Goal: Find specific page/section: Find specific page/section

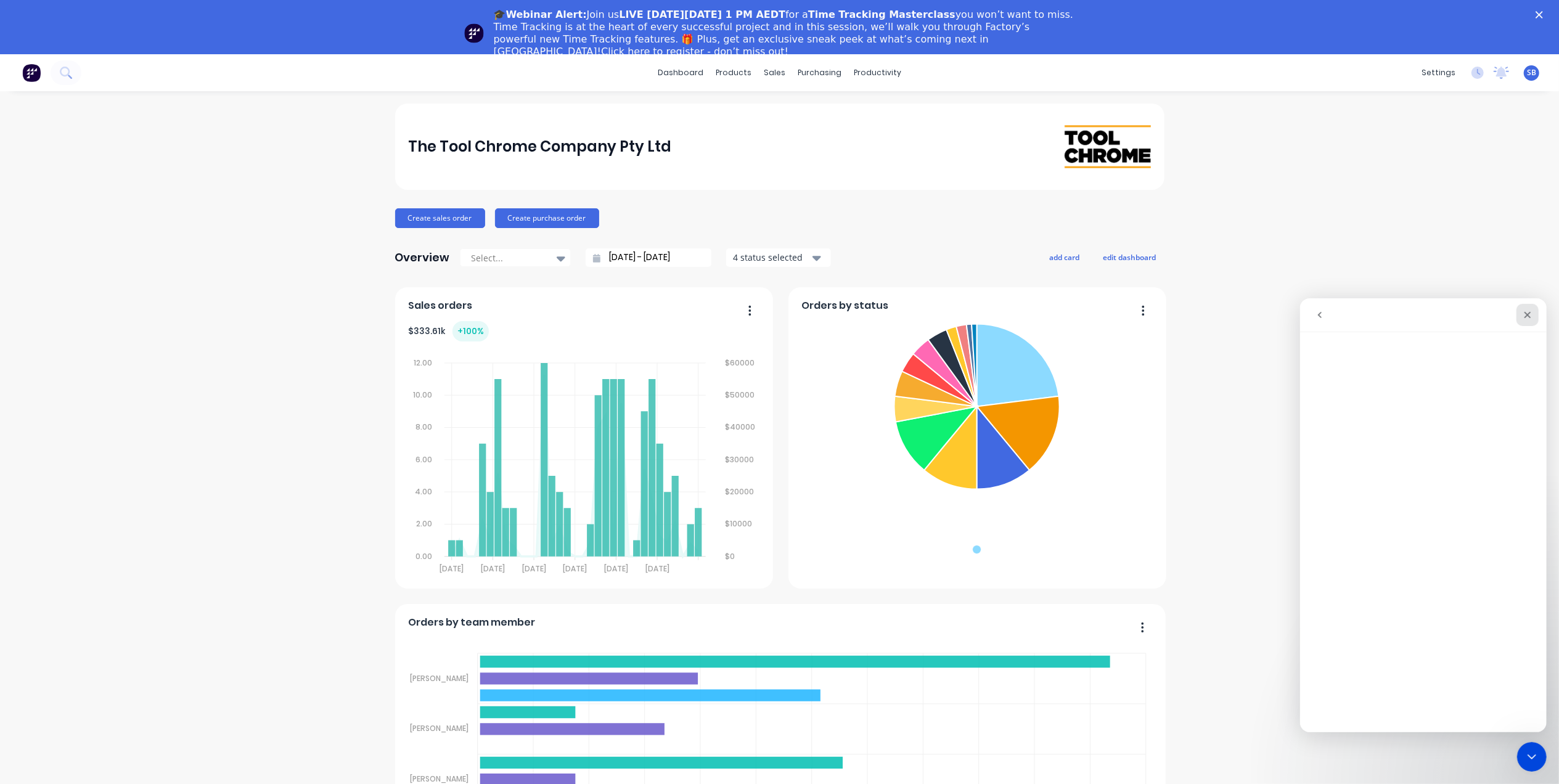
click at [1524, 316] on icon "Close" at bounding box center [1527, 314] width 10 height 10
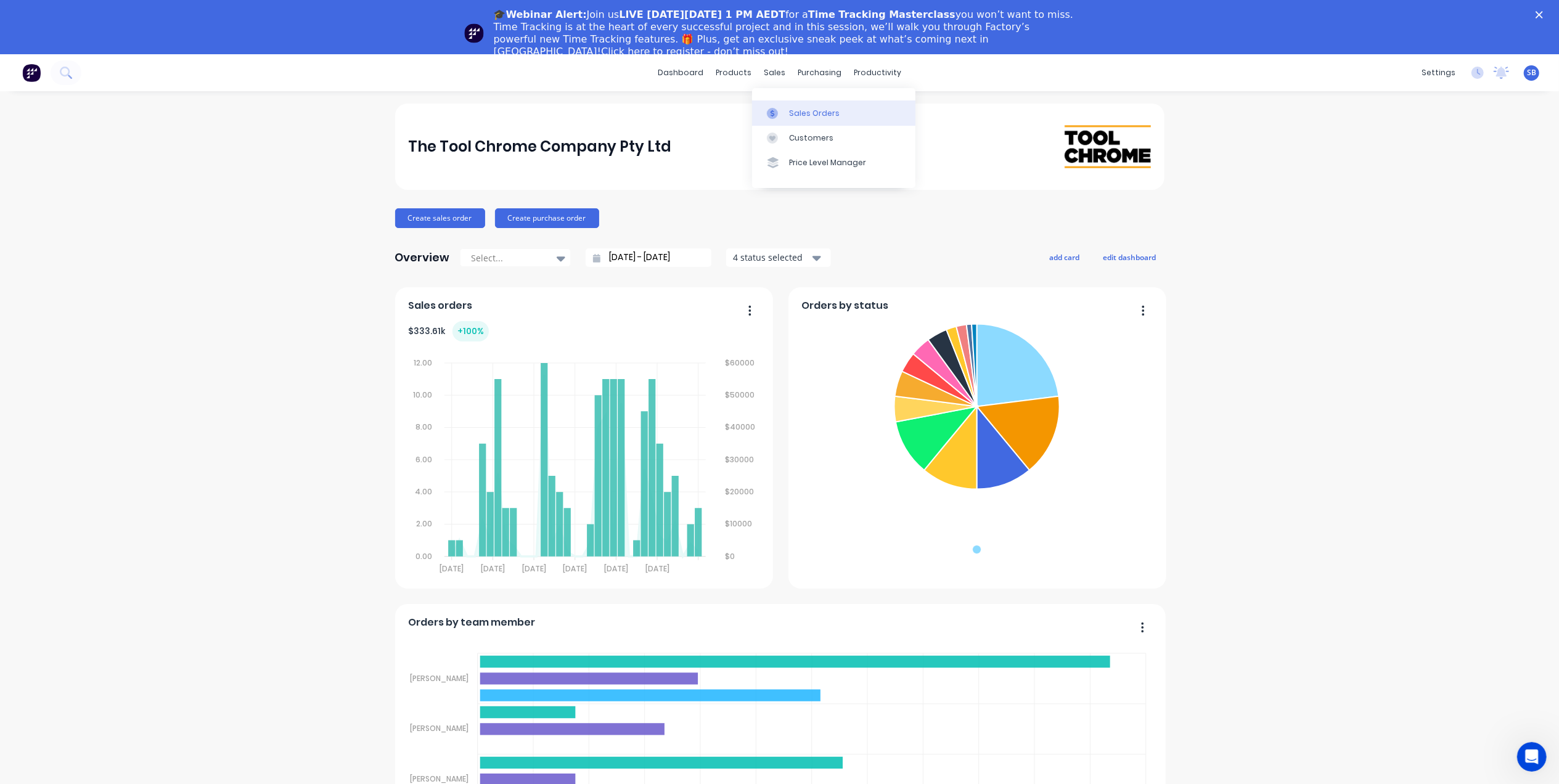
click at [812, 110] on div "Sales Orders" at bounding box center [814, 113] width 51 height 11
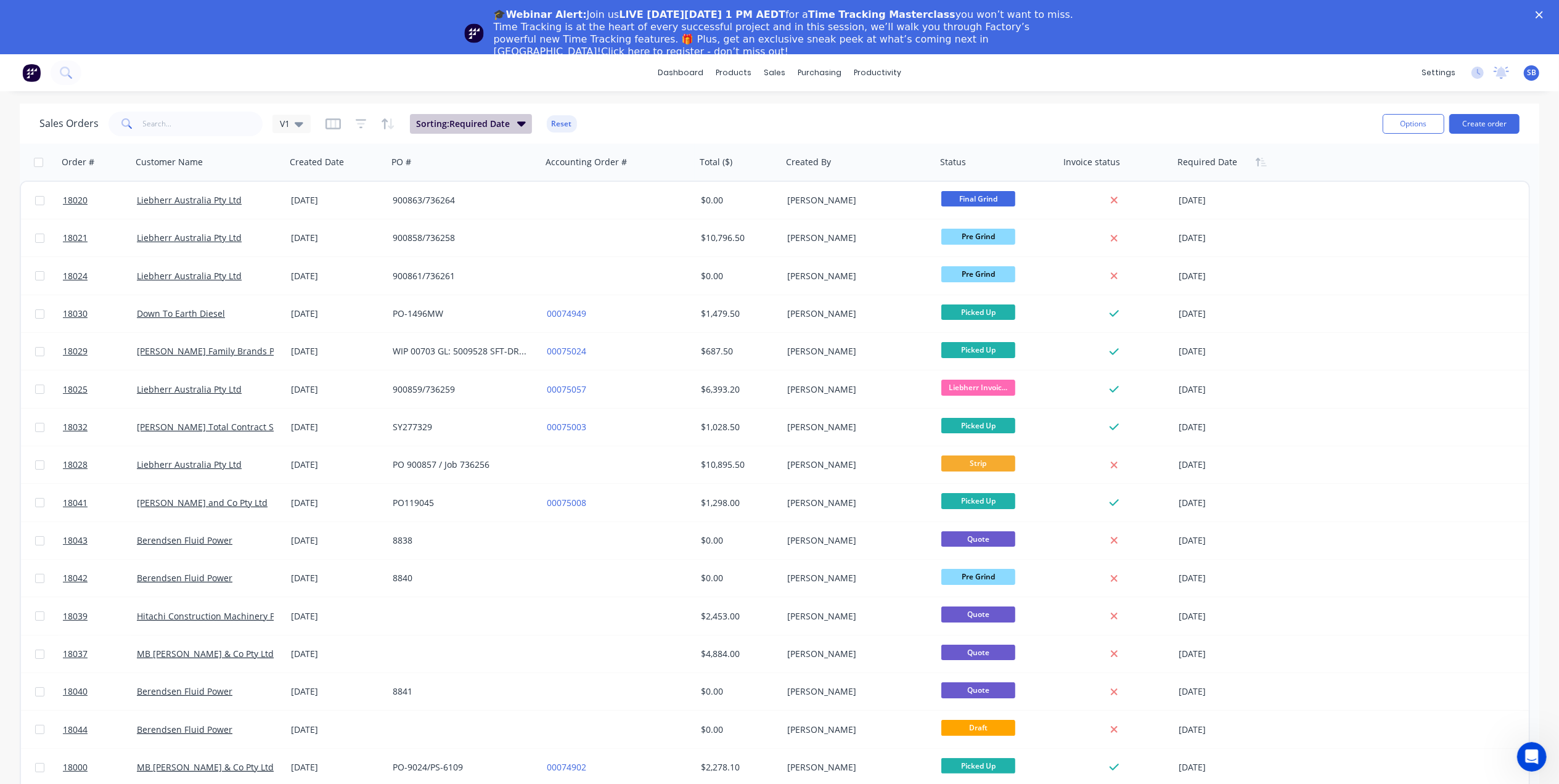
click at [517, 122] on icon "button" at bounding box center [521, 124] width 9 height 5
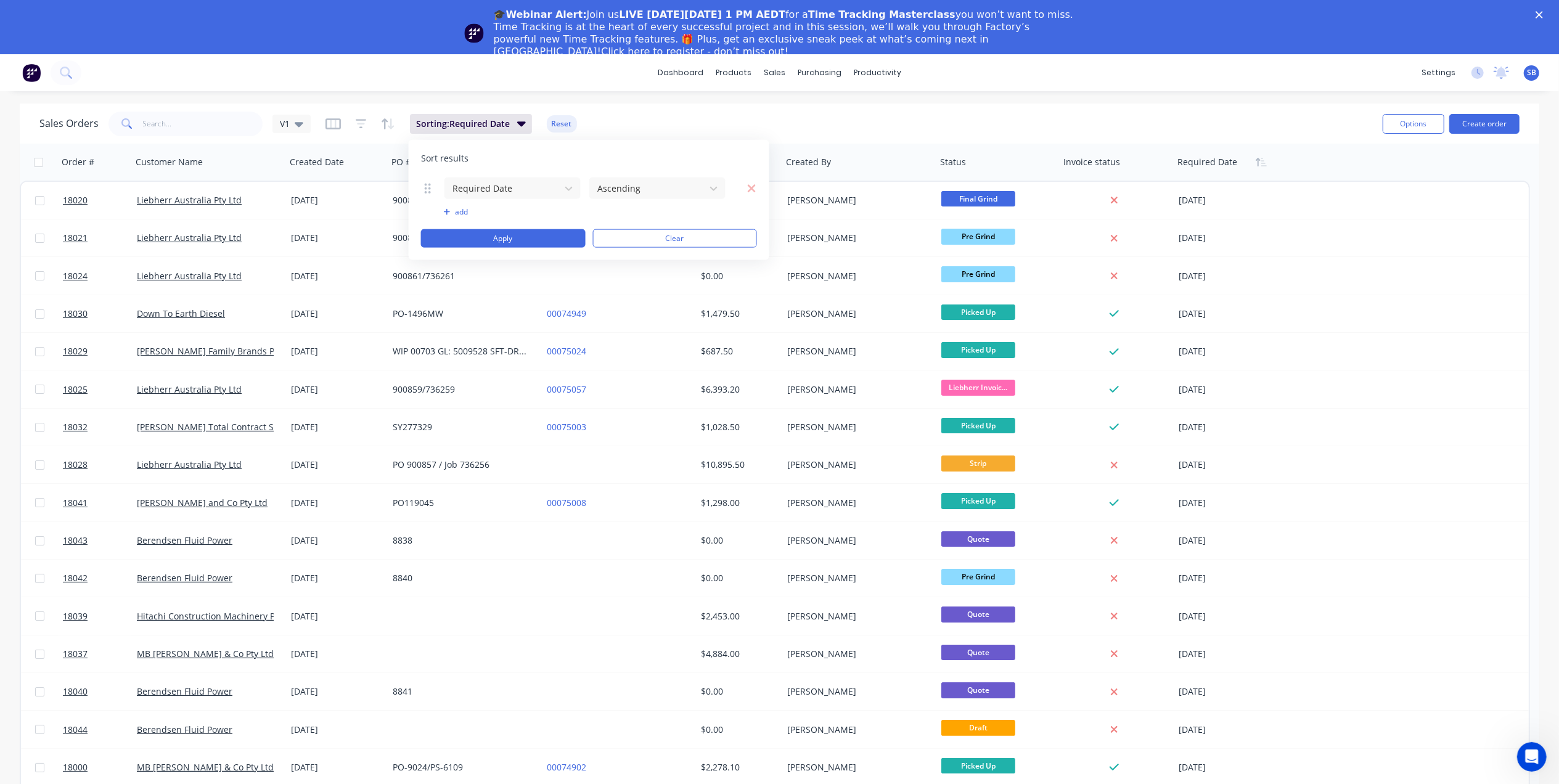
click at [679, 121] on div "Sales Orders V1 Sorting: Required Date Reset" at bounding box center [707, 124] width 1333 height 30
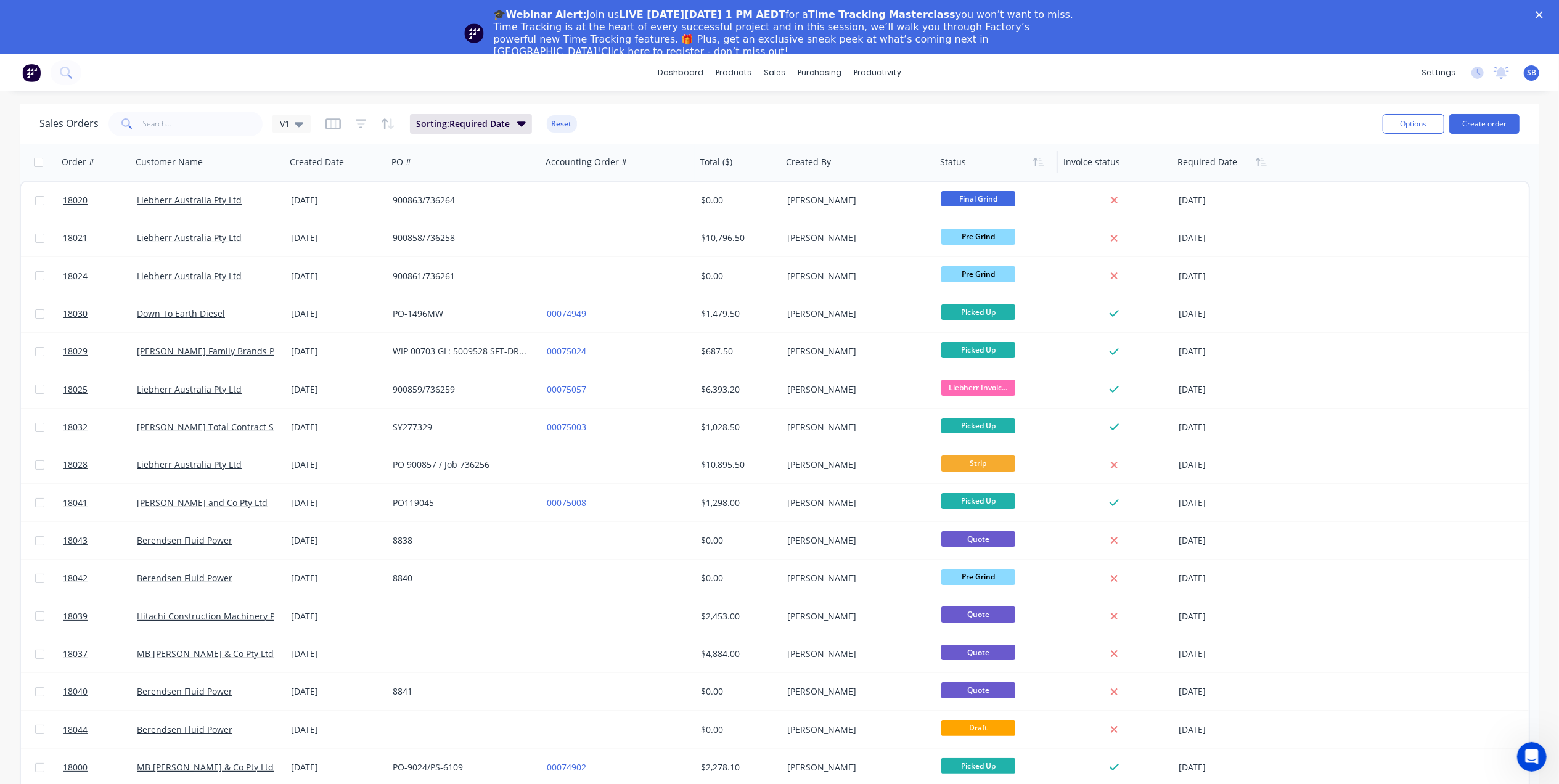
click at [957, 166] on div at bounding box center [994, 162] width 108 height 25
click at [301, 124] on icon at bounding box center [298, 124] width 9 height 5
click at [141, 125] on span at bounding box center [126, 124] width 35 height 25
click at [149, 122] on input "text" at bounding box center [203, 124] width 120 height 25
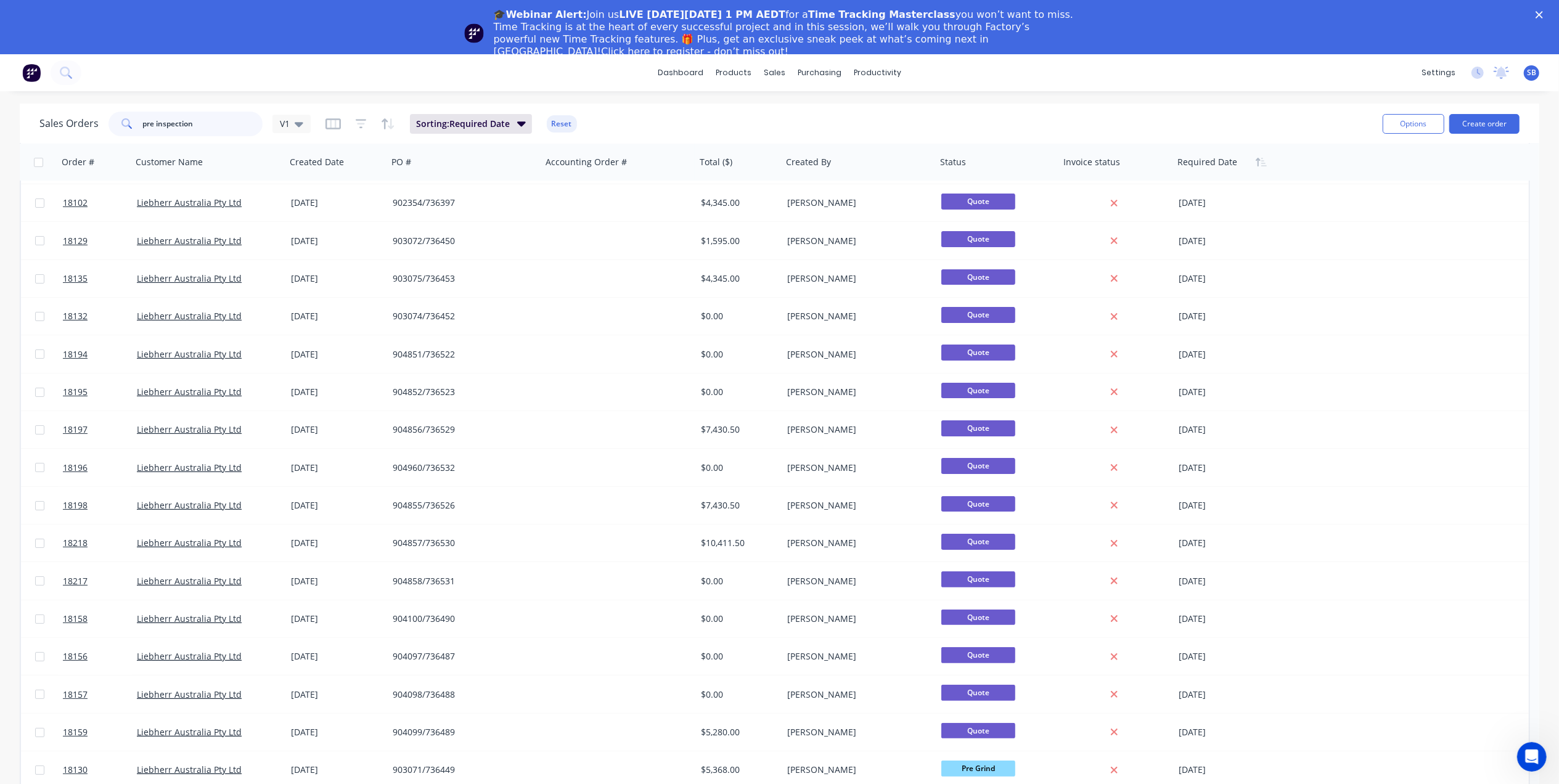
scroll to position [151, 0]
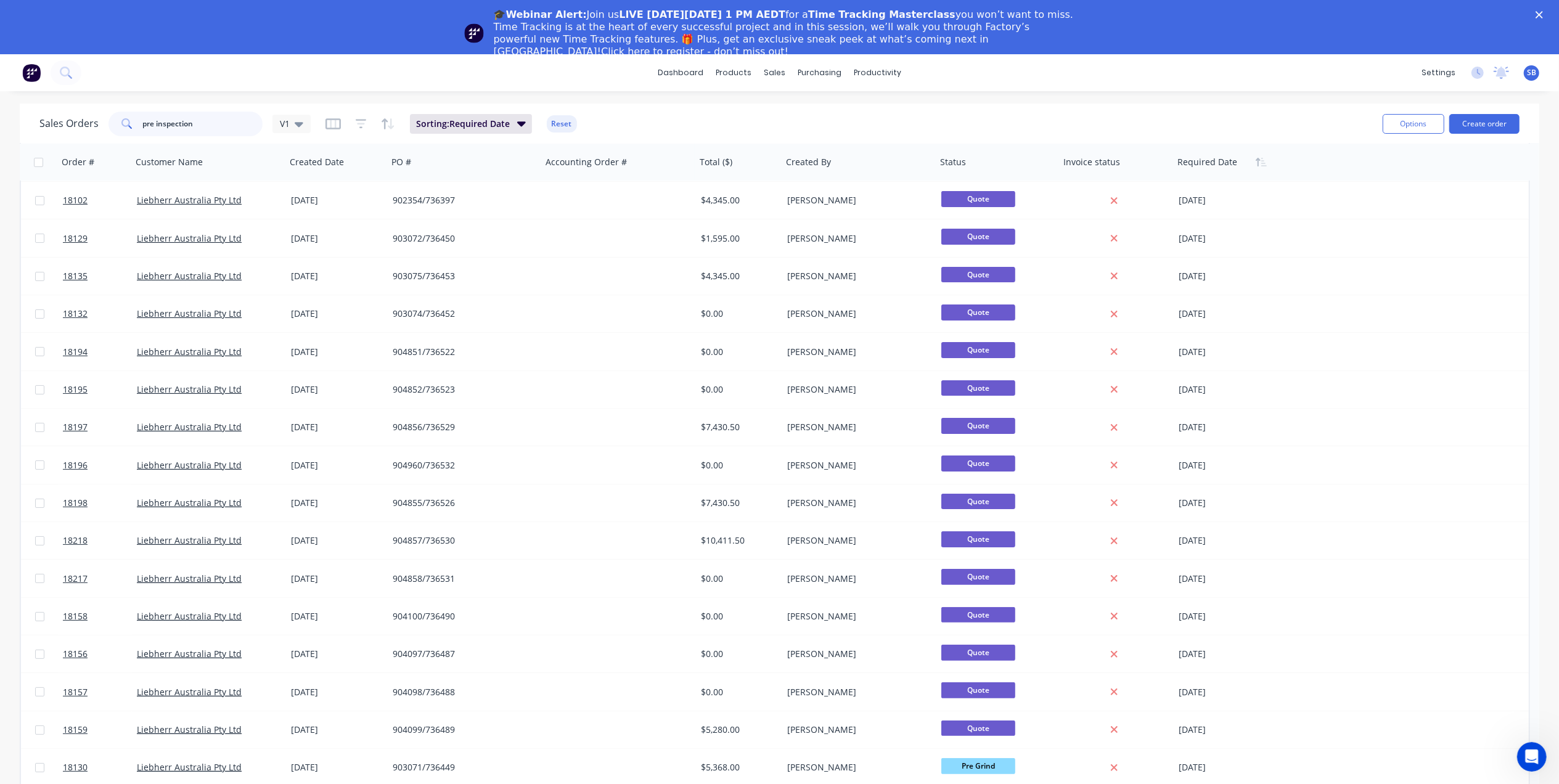
type input "pre inspection"
